Goal: Check status

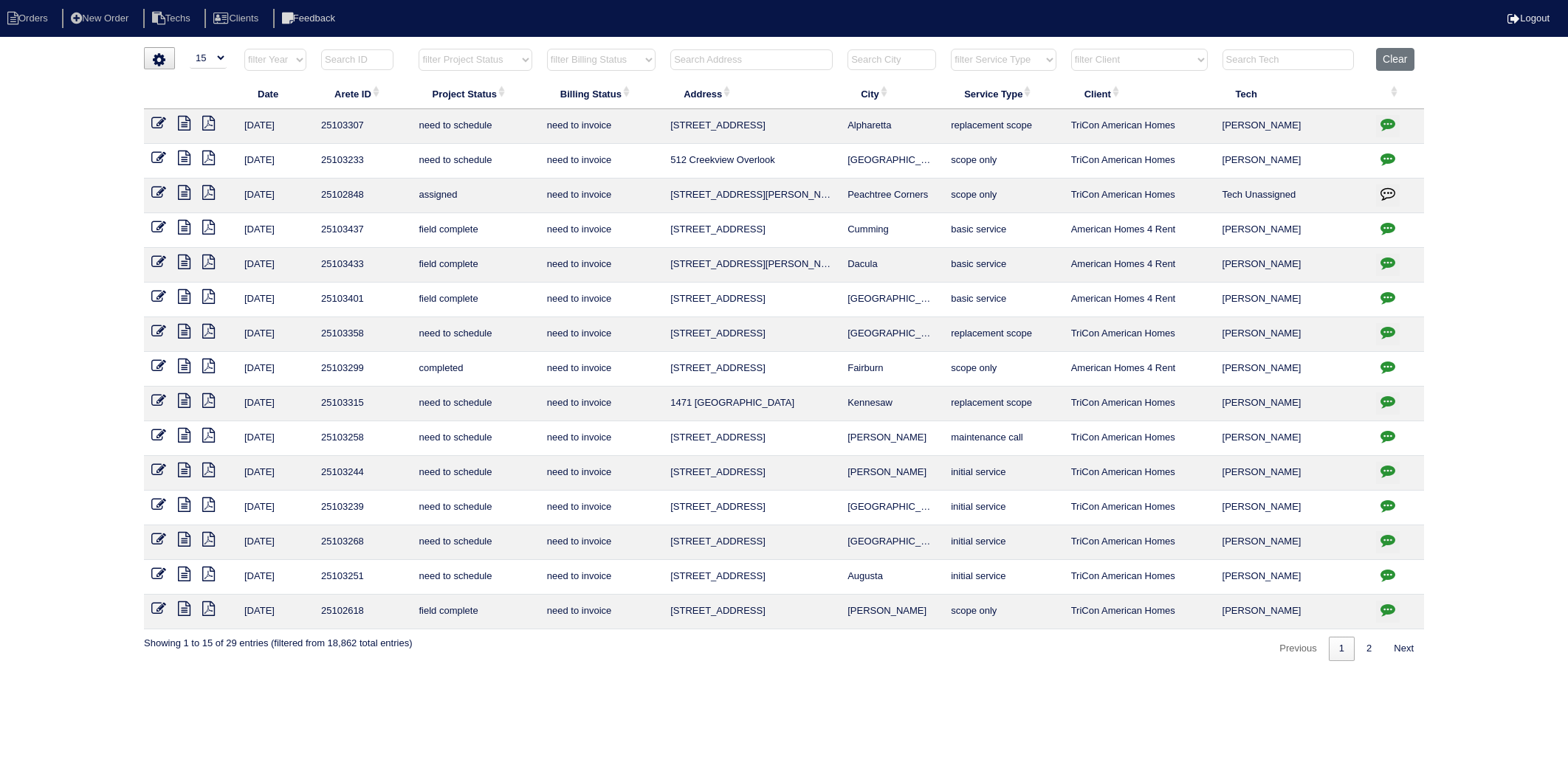
select select "15"
select select "need to invoice"
click at [1399, 63] on button "Clear" at bounding box center [1395, 59] width 38 height 23
select select
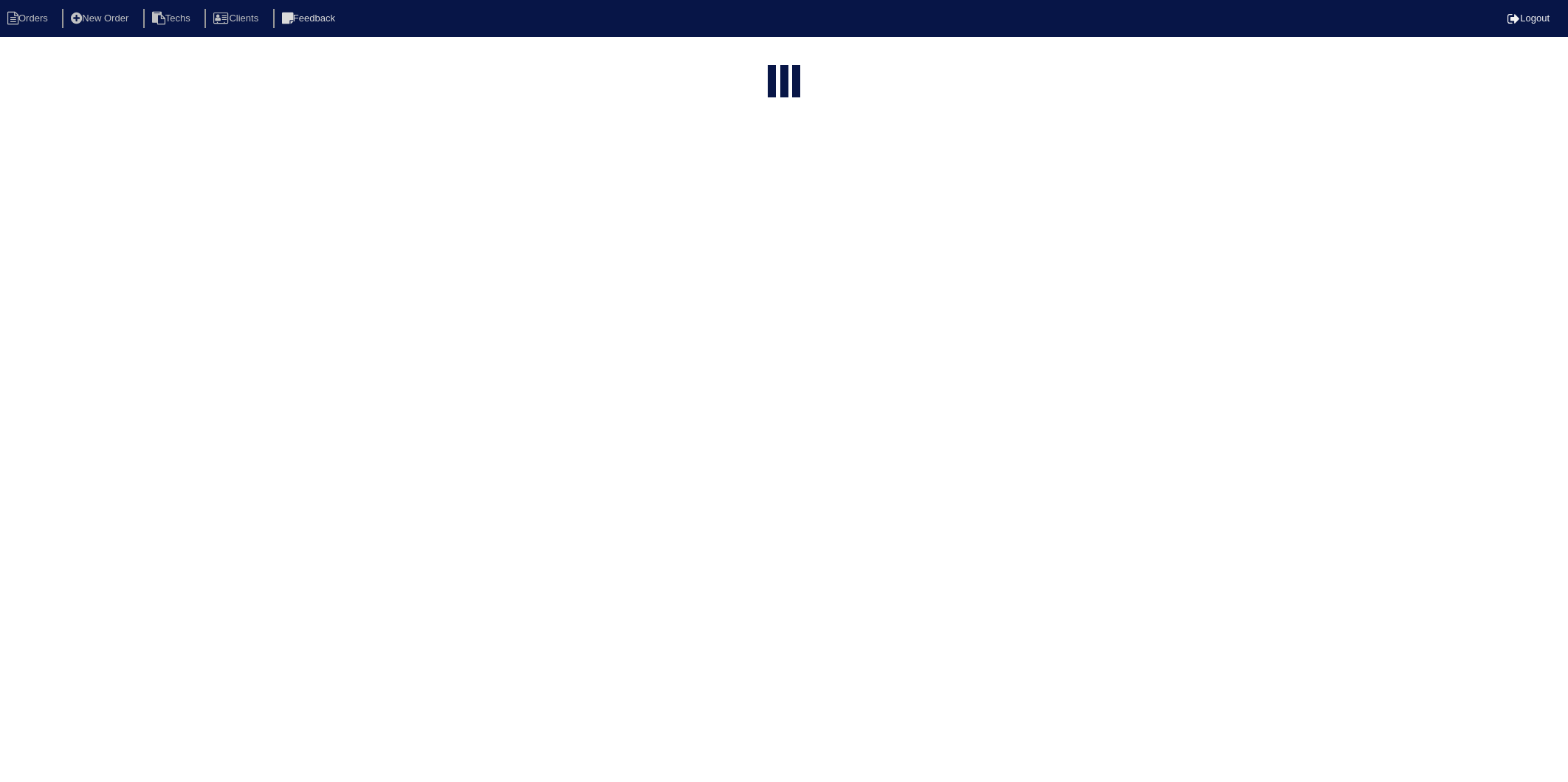
select select "15"
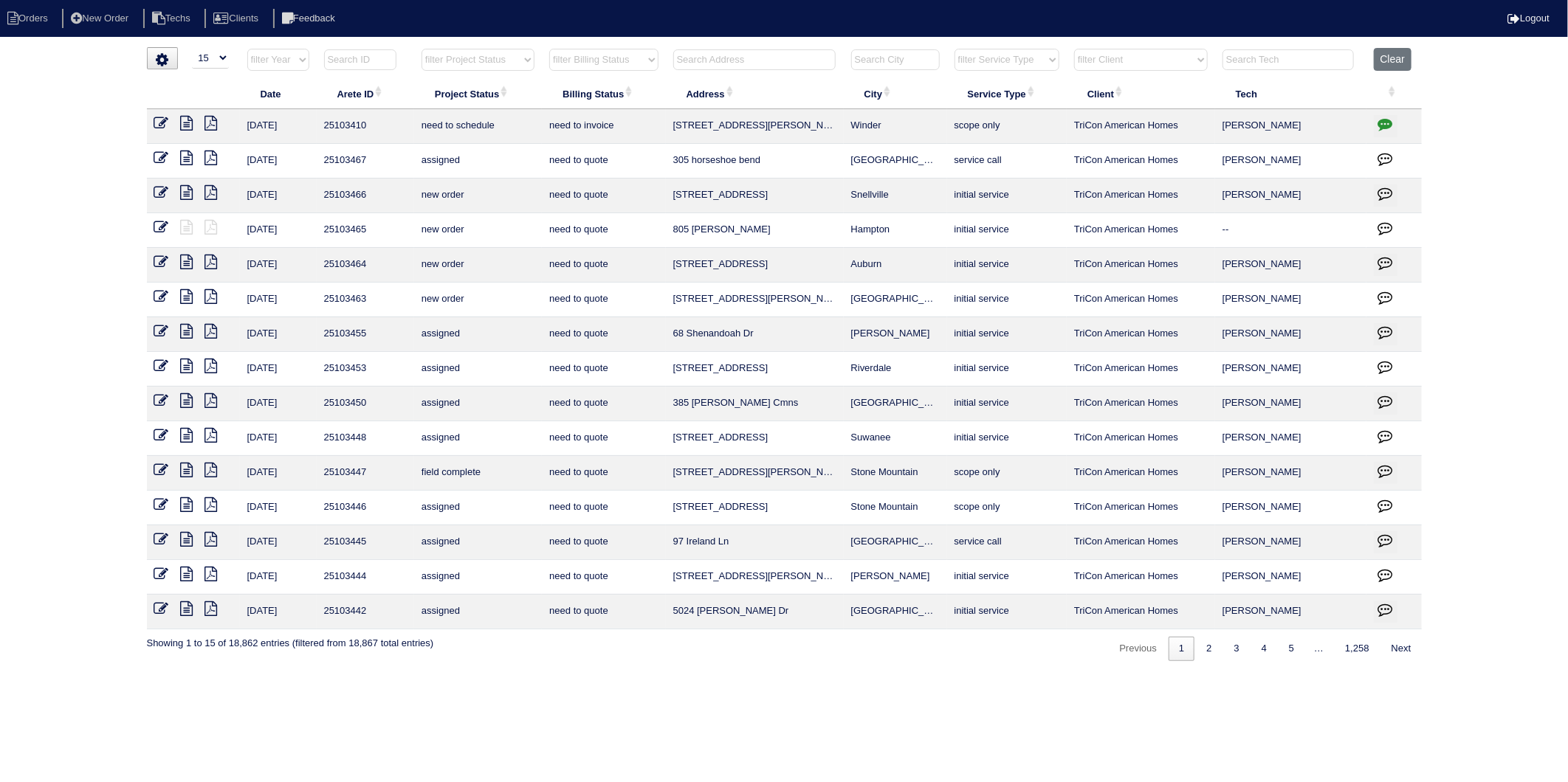
click at [709, 63] on input "text" at bounding box center [754, 60] width 162 height 21
type input "3350"
